Goal: Complete application form

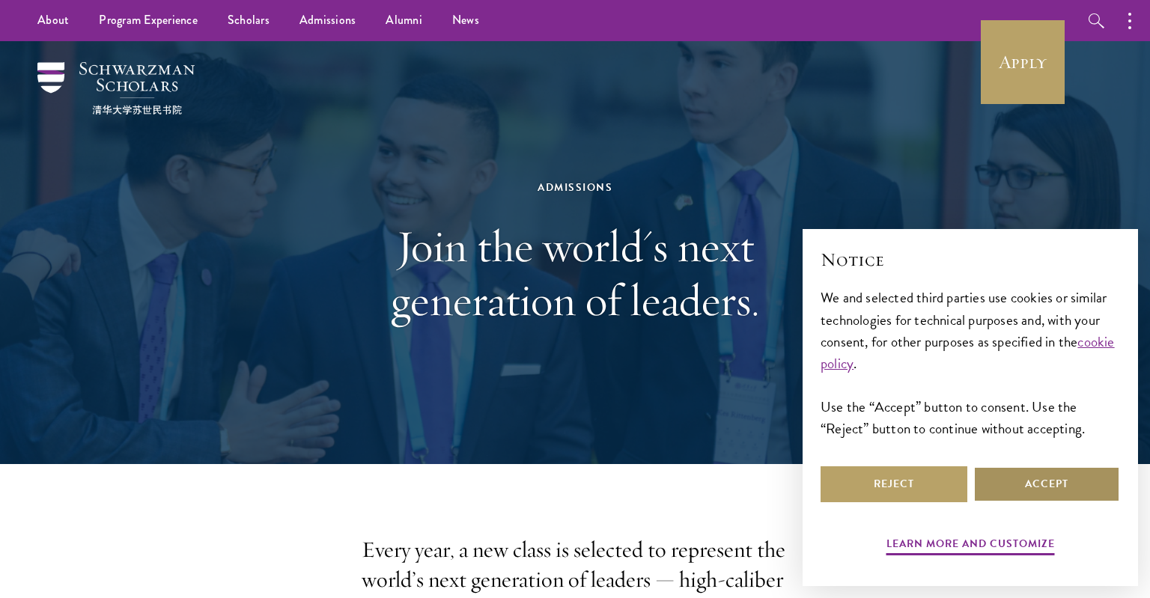
click at [1023, 483] on button "Accept" at bounding box center [1046, 484] width 147 height 36
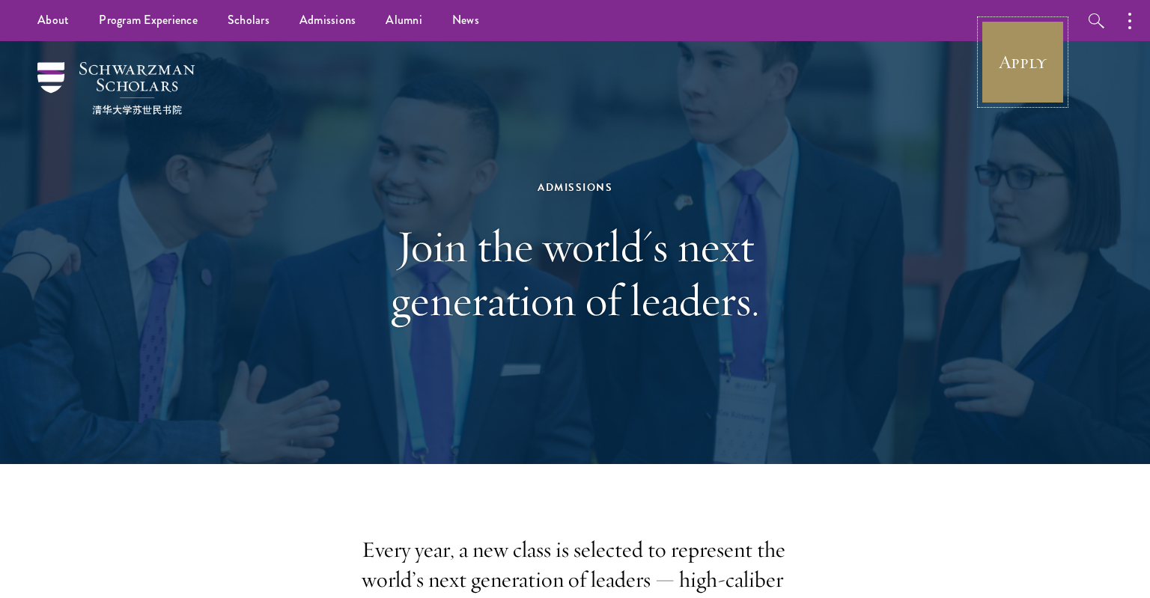
click at [1023, 61] on link "Apply" at bounding box center [1023, 62] width 84 height 84
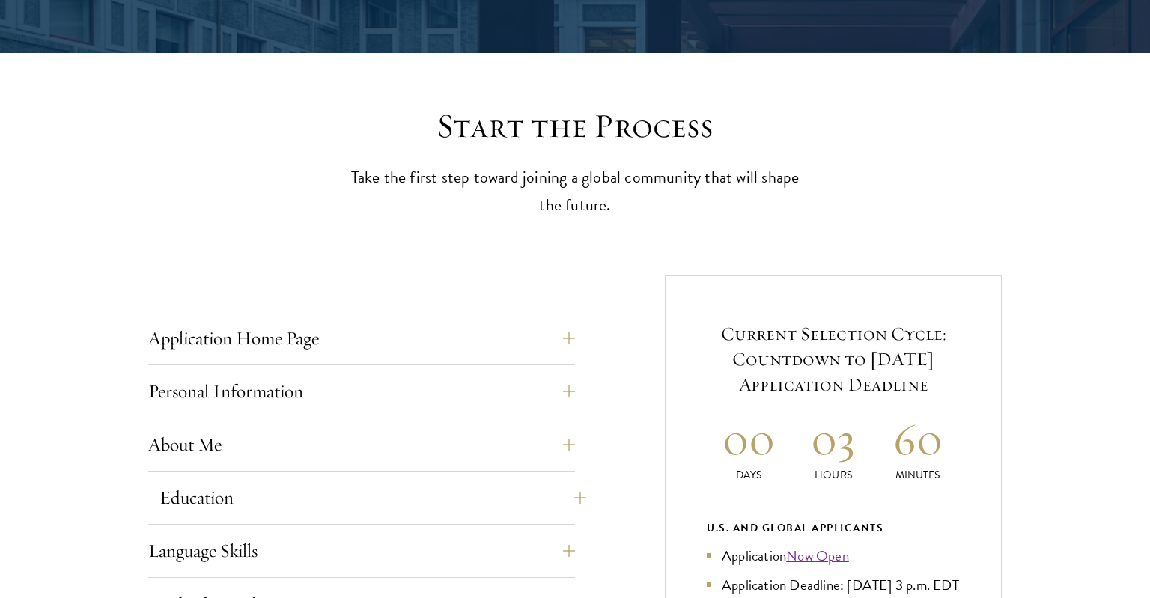
scroll to position [474, 0]
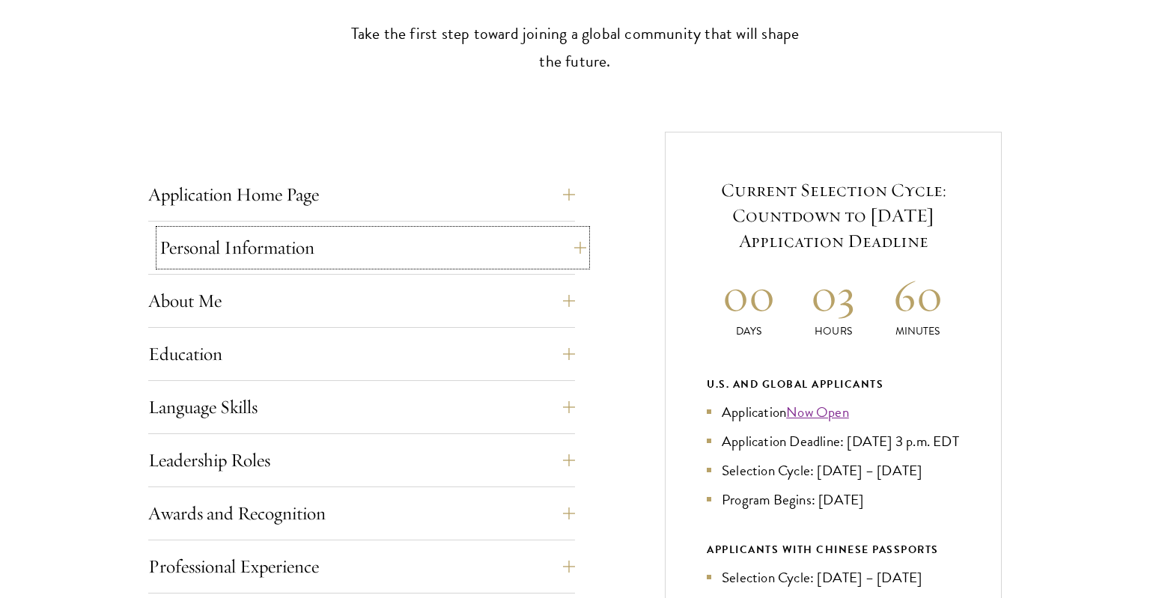
click at [277, 255] on button "Personal Information" at bounding box center [372, 248] width 427 height 36
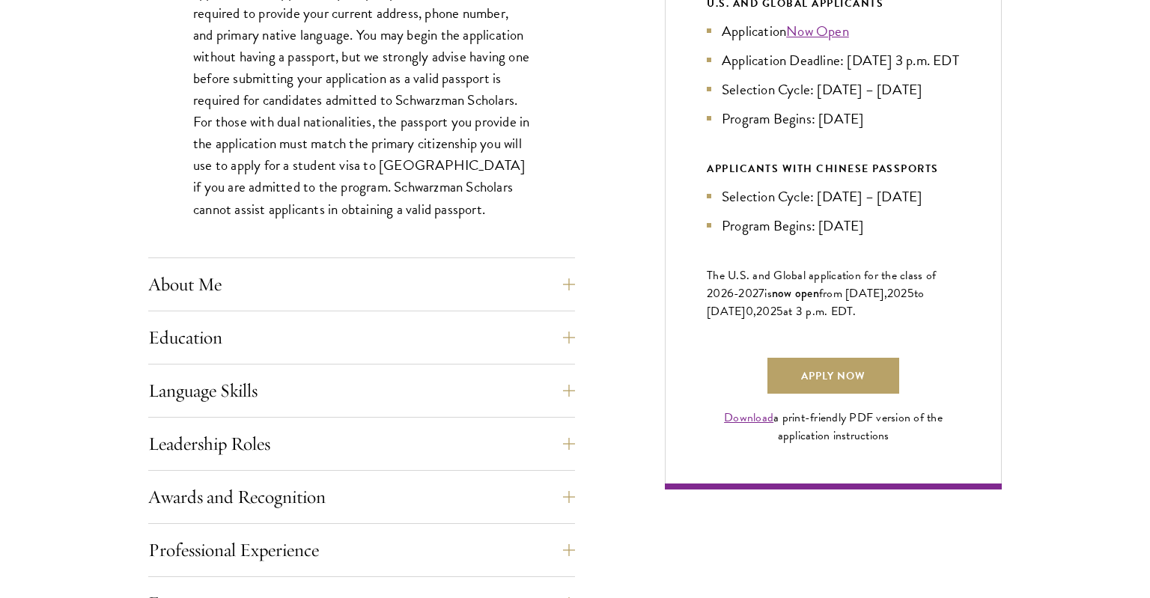
scroll to position [1027, 0]
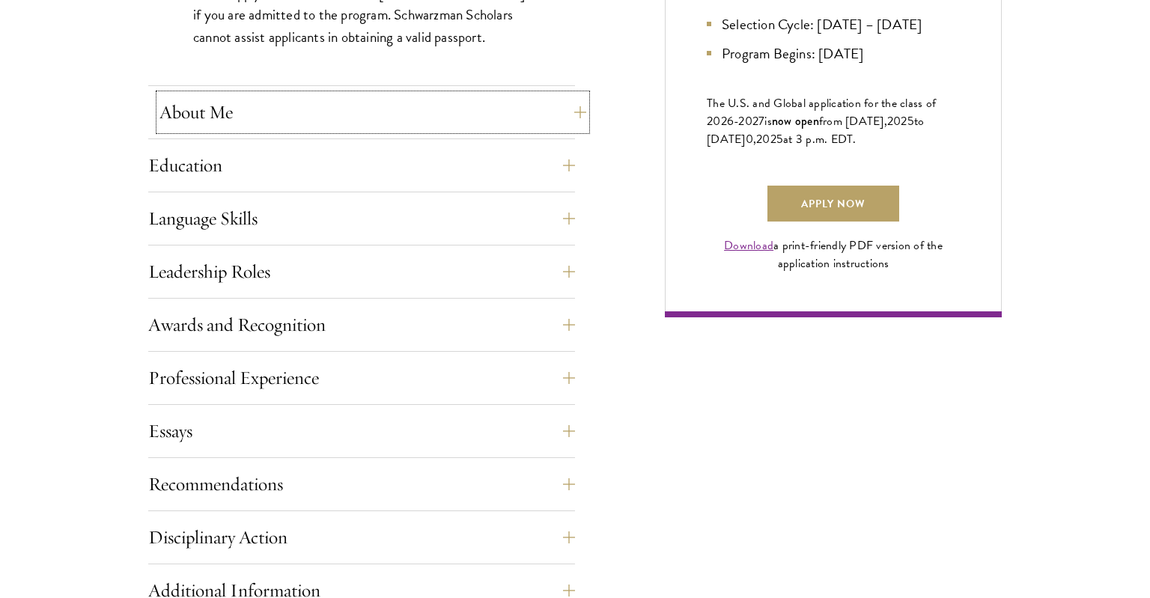
click at [251, 115] on button "About Me" at bounding box center [372, 112] width 427 height 36
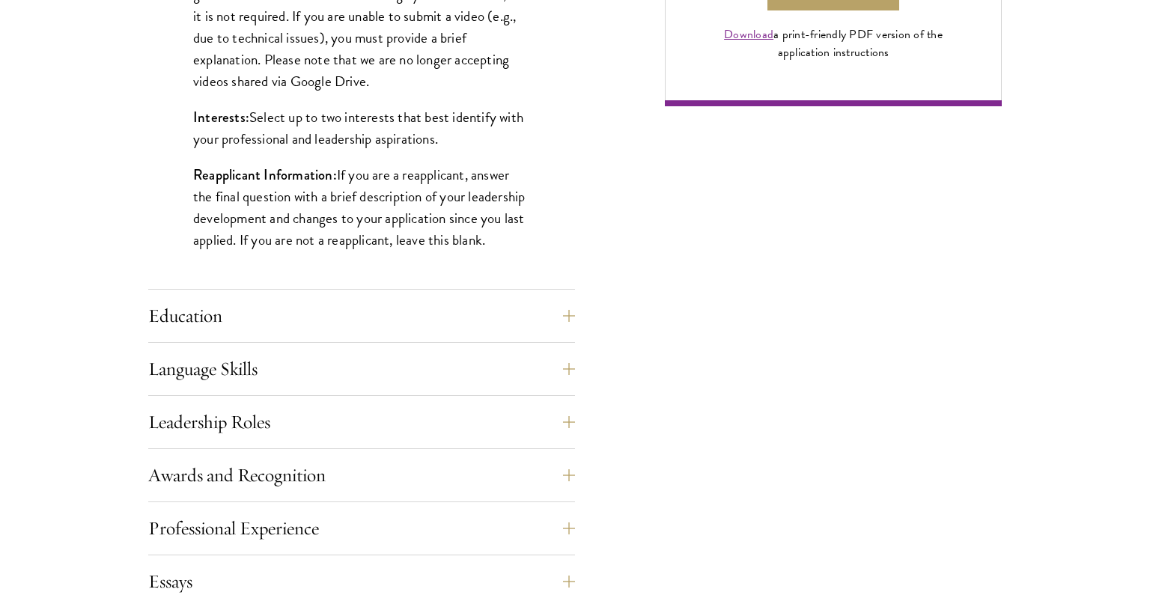
scroll to position [1264, 0]
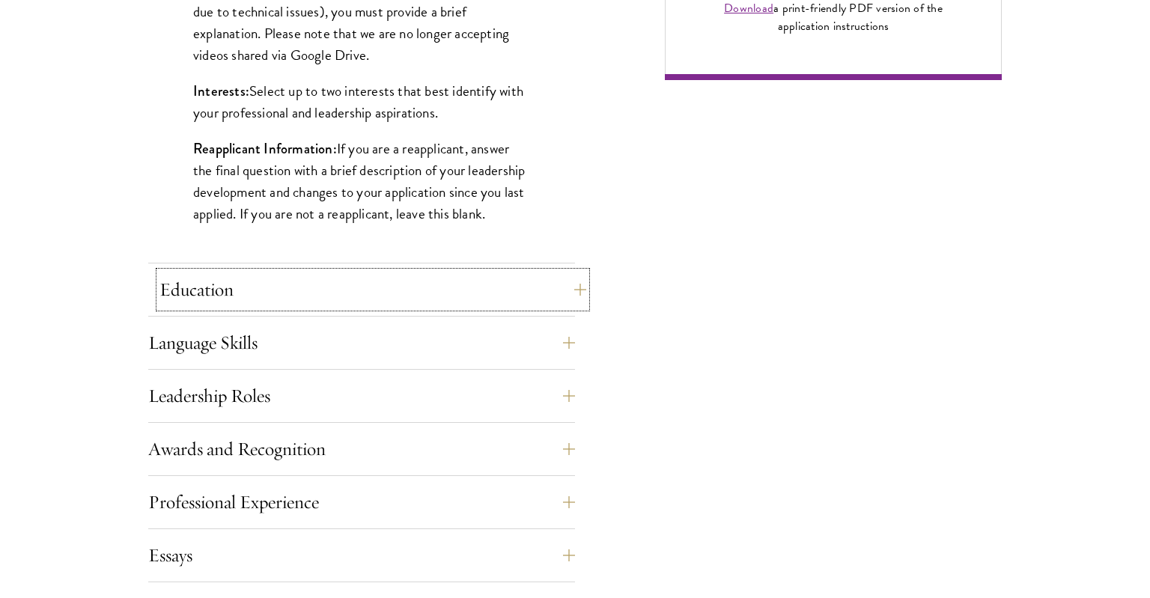
click at [251, 291] on button "Education" at bounding box center [372, 290] width 427 height 36
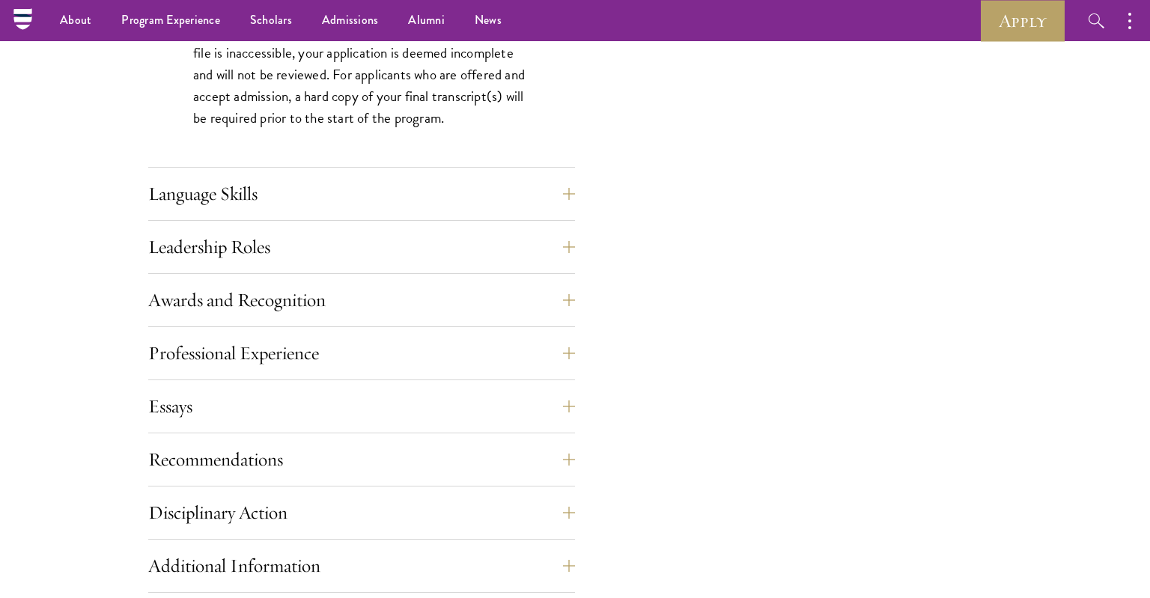
scroll to position [2213, 0]
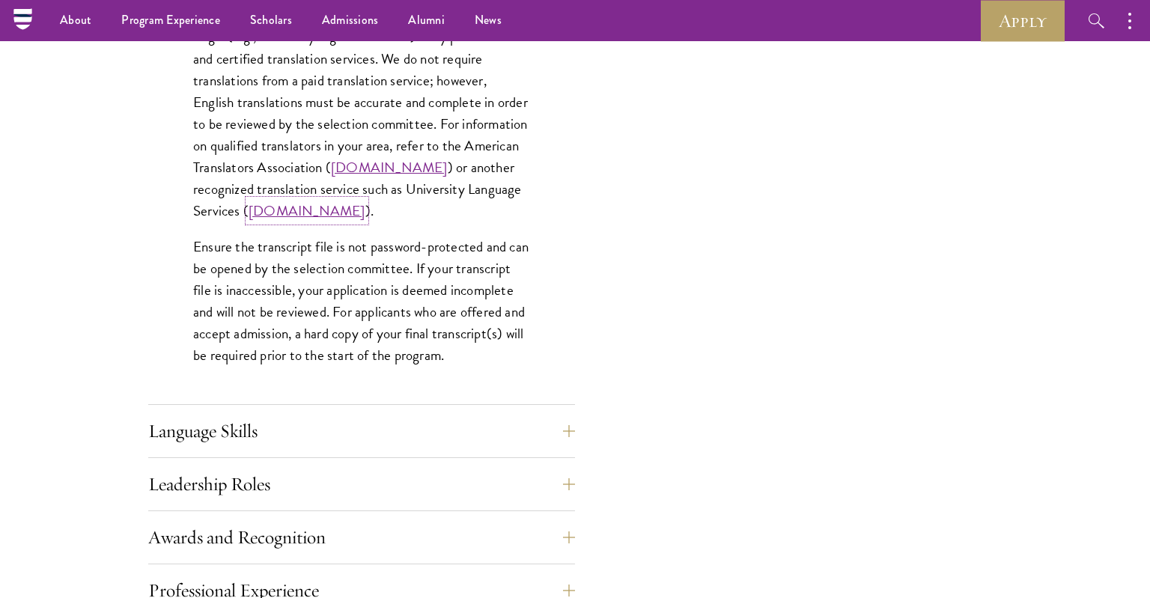
drag, startPoint x: 333, startPoint y: 193, endPoint x: 286, endPoint y: -31, distance: 229.5
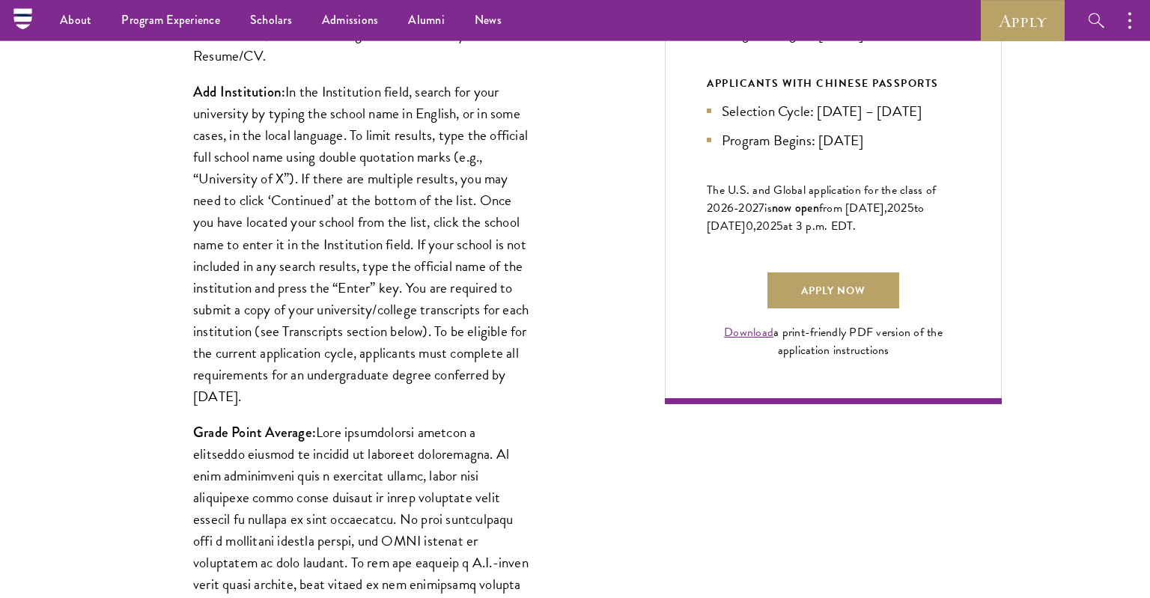
scroll to position [0, 0]
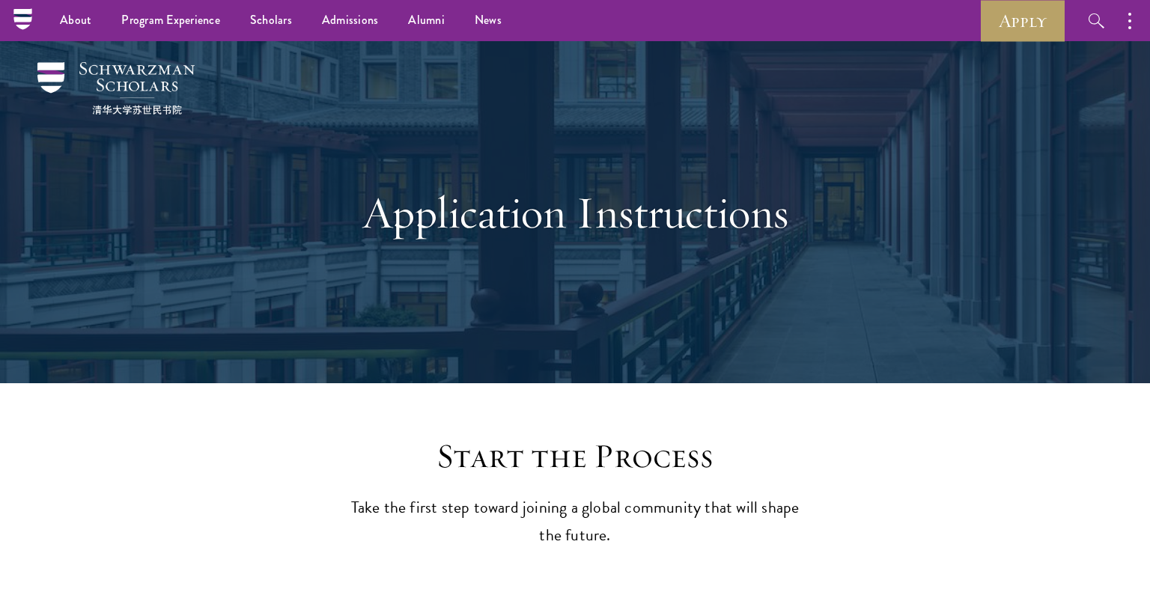
drag, startPoint x: 130, startPoint y: 288, endPoint x: 128, endPoint y: 118, distance: 169.9
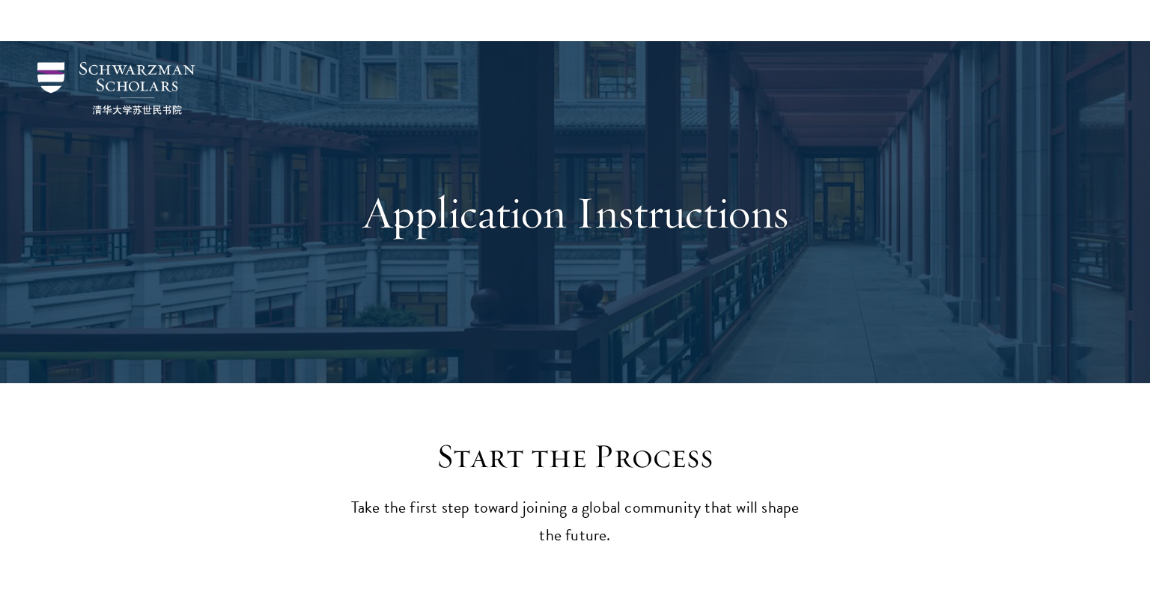
scroll to position [158, 0]
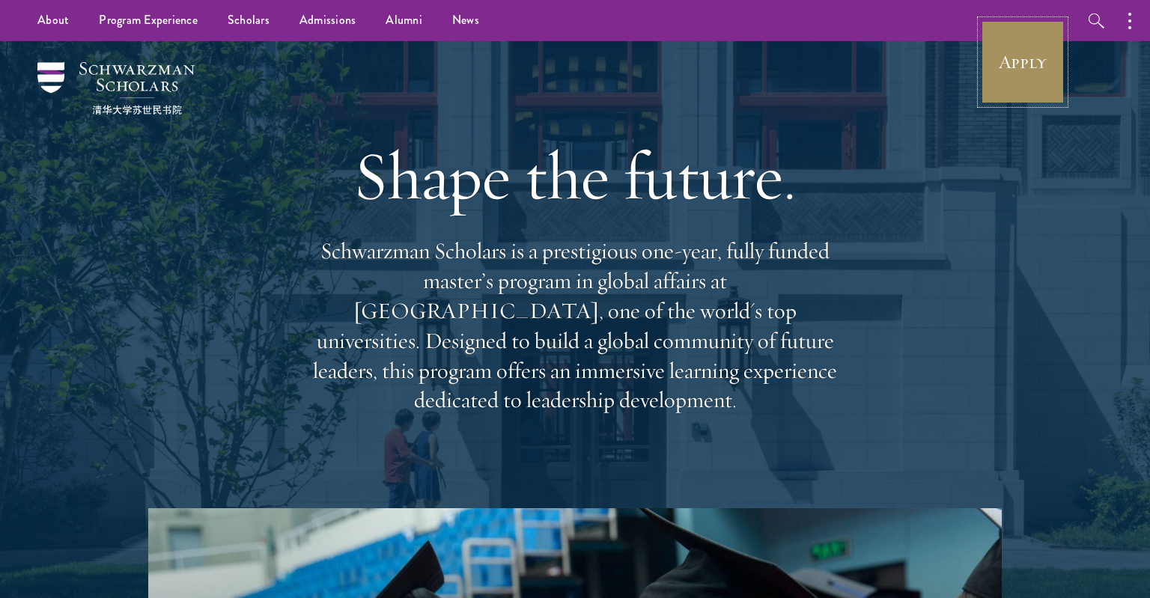
click at [1005, 67] on link "Apply" at bounding box center [1023, 62] width 84 height 84
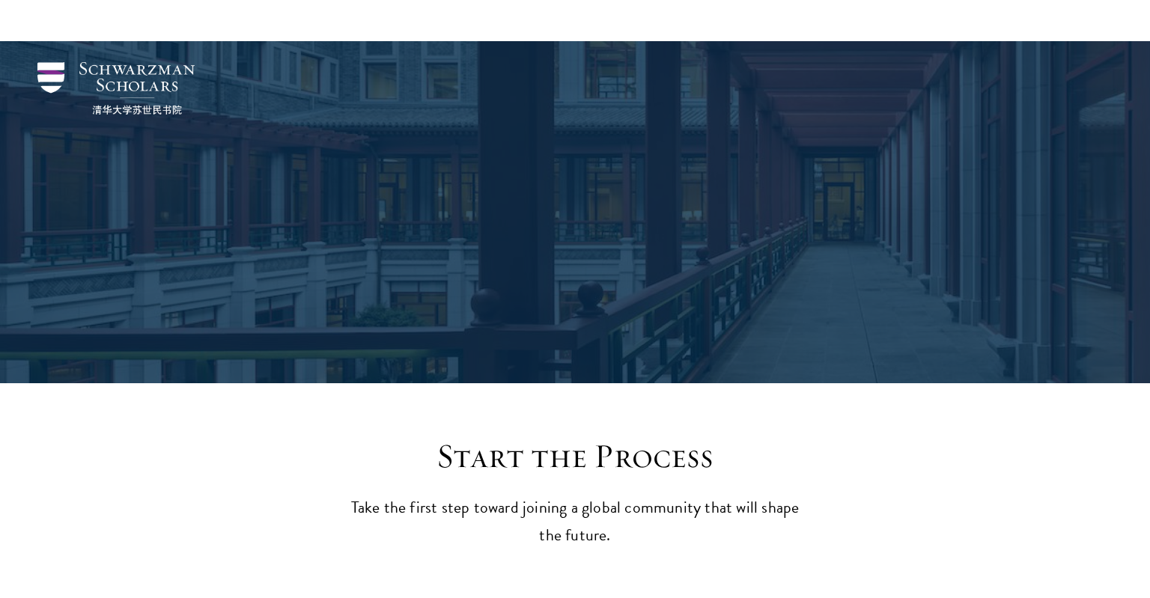
scroll to position [1579, 0]
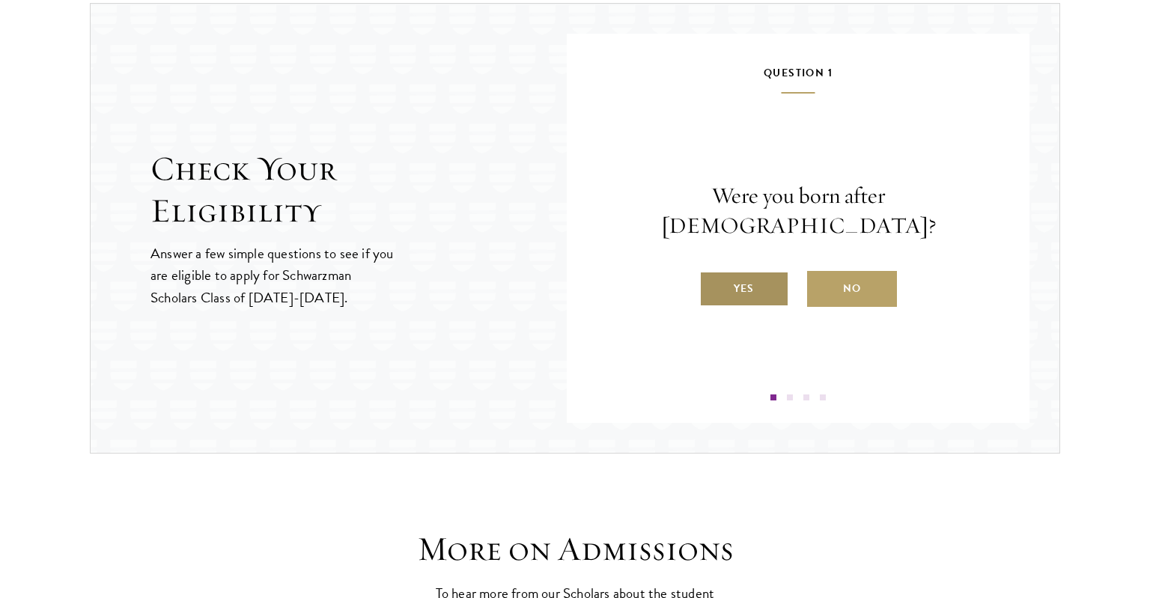
click at [753, 271] on label "Yes" at bounding box center [744, 289] width 90 height 36
click at [713, 272] on input "Yes" at bounding box center [705, 278] width 13 height 13
click at [748, 283] on label "Yes" at bounding box center [744, 289] width 90 height 36
click at [713, 283] on input "Yes" at bounding box center [705, 278] width 13 height 13
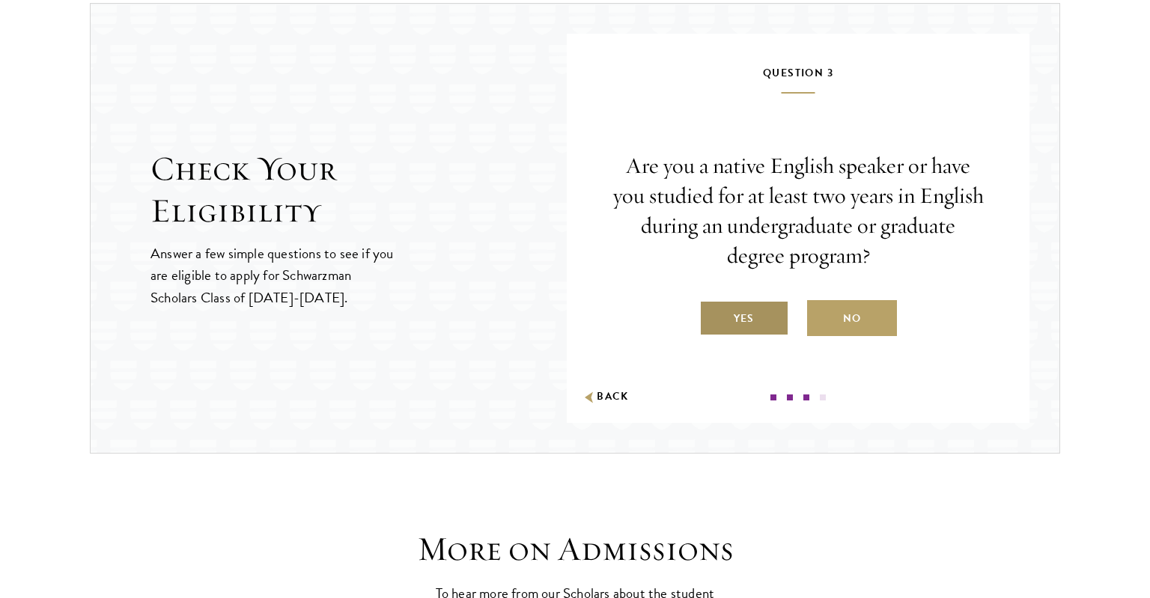
click at [753, 319] on label "Yes" at bounding box center [744, 318] width 90 height 36
click at [713, 316] on input "Yes" at bounding box center [705, 308] width 13 height 13
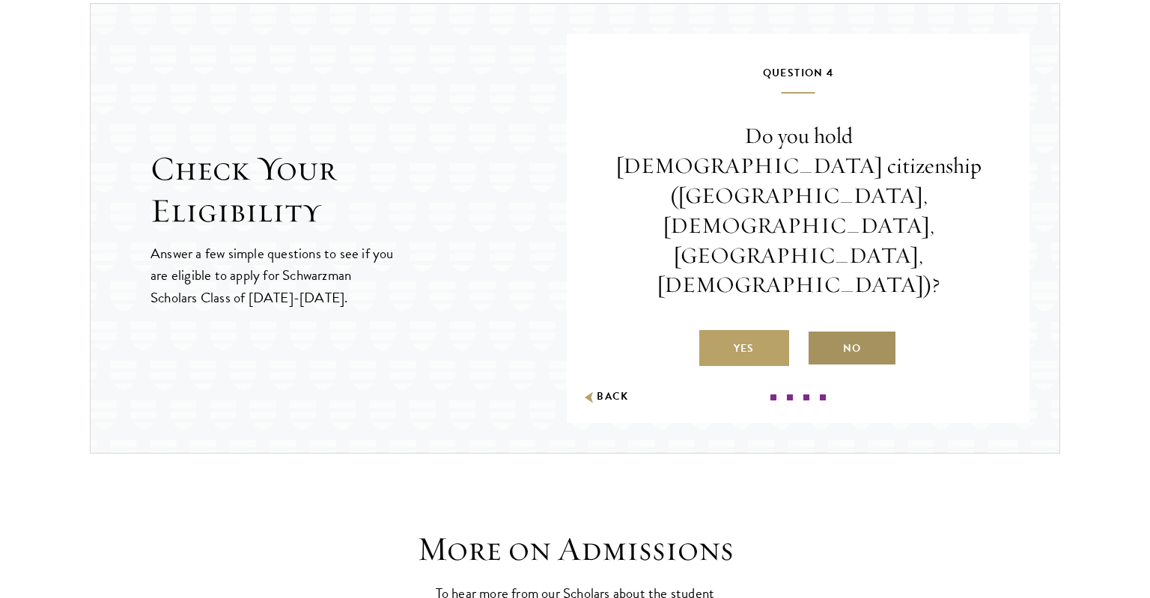
click at [849, 330] on label "No" at bounding box center [852, 348] width 90 height 36
click at [820, 332] on input "No" at bounding box center [813, 338] width 13 height 13
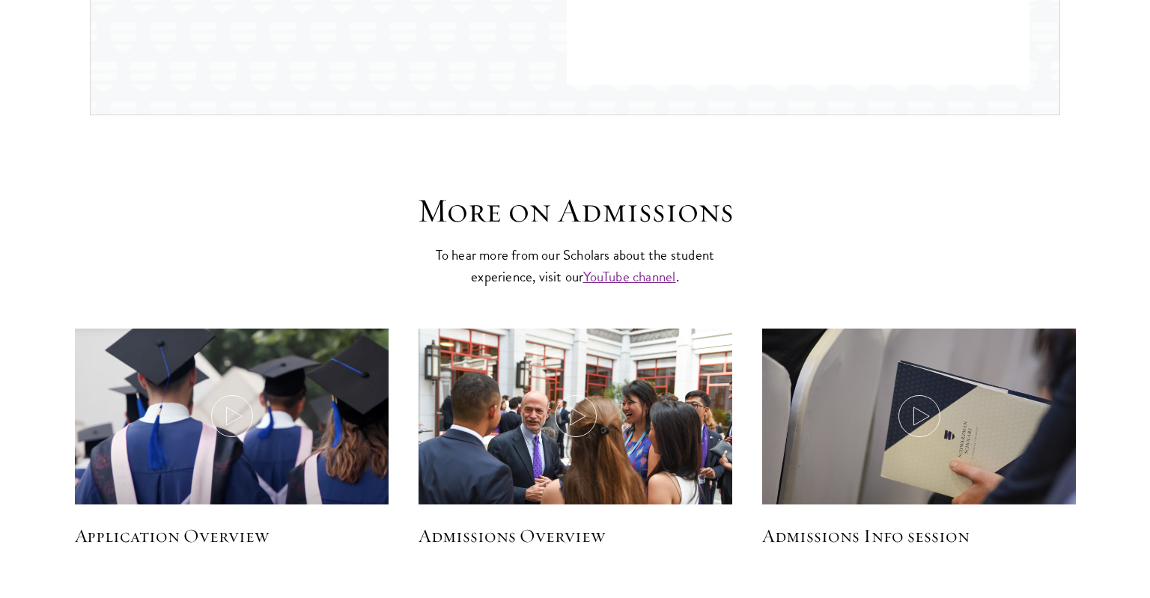
scroll to position [1975, 0]
